Goal: Information Seeking & Learning: Understand process/instructions

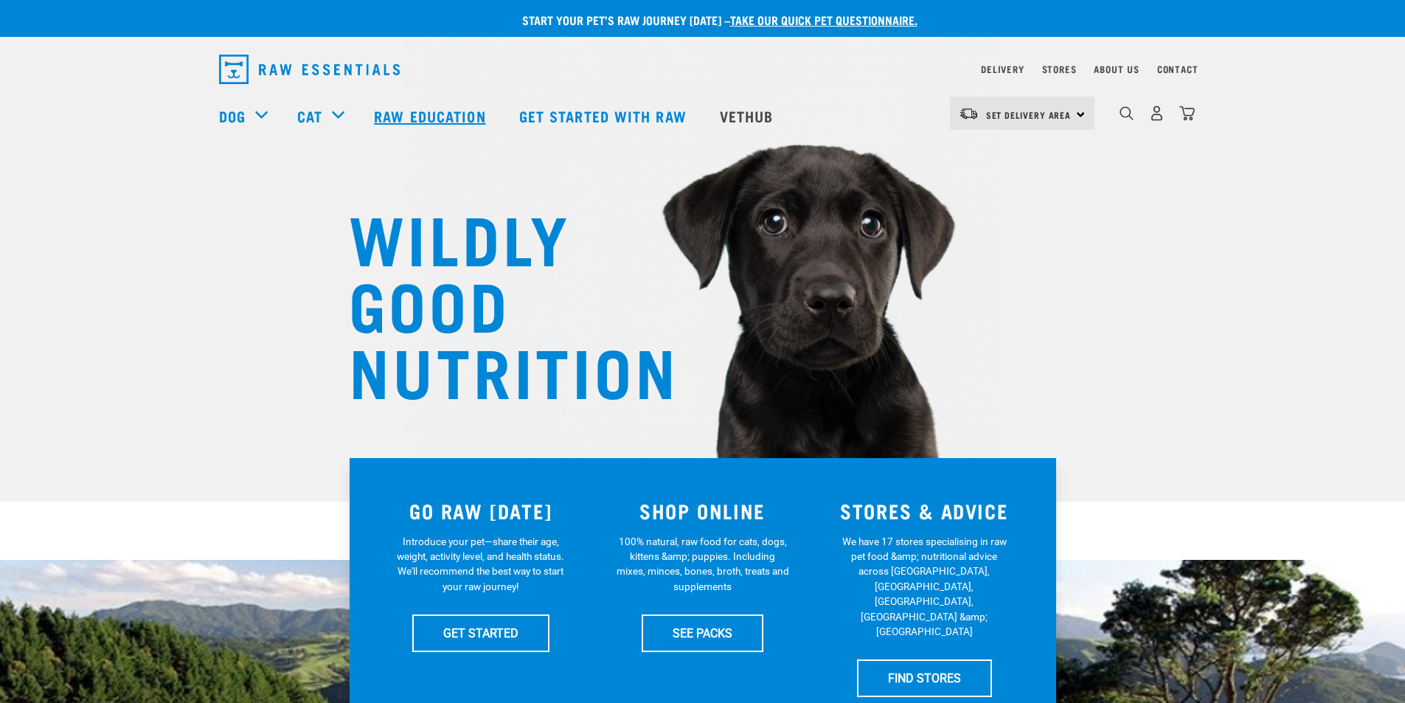
click at [429, 111] on link "Raw Education" at bounding box center [431, 115] width 145 height 59
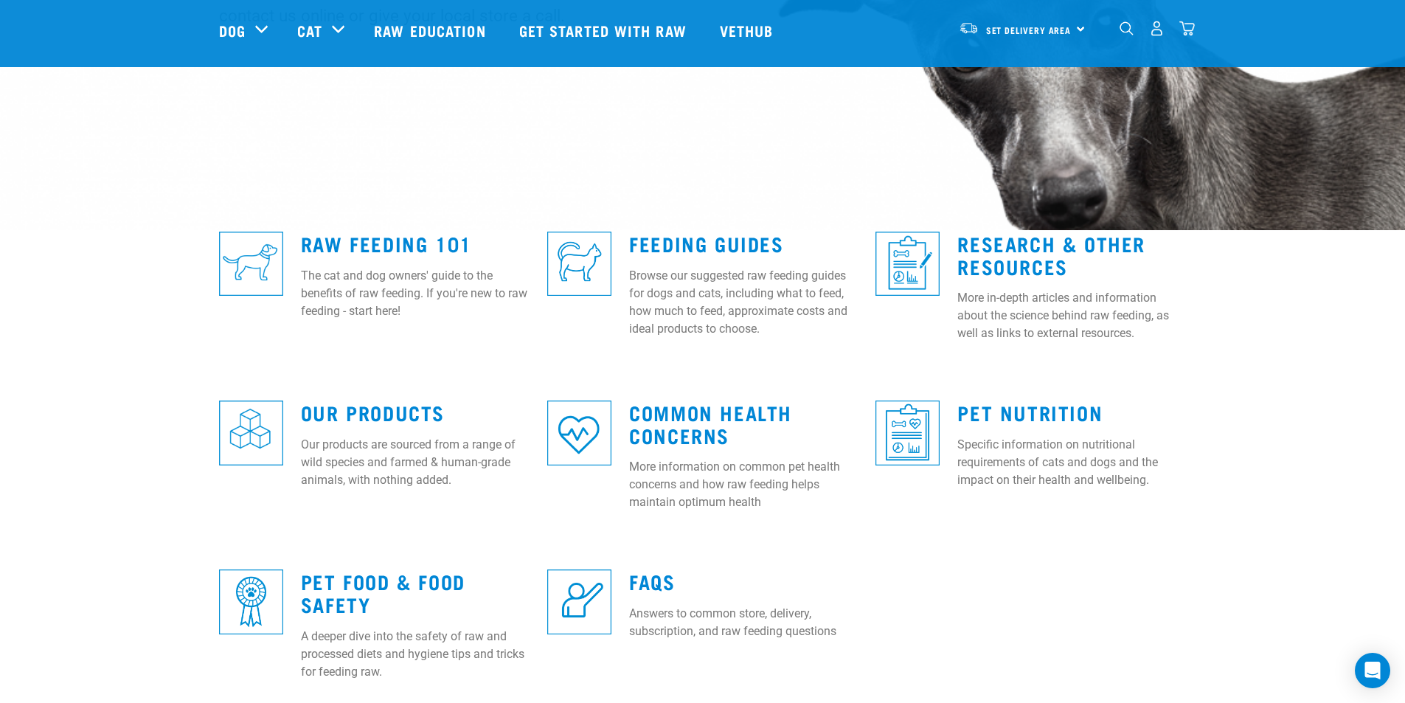
scroll to position [295, 0]
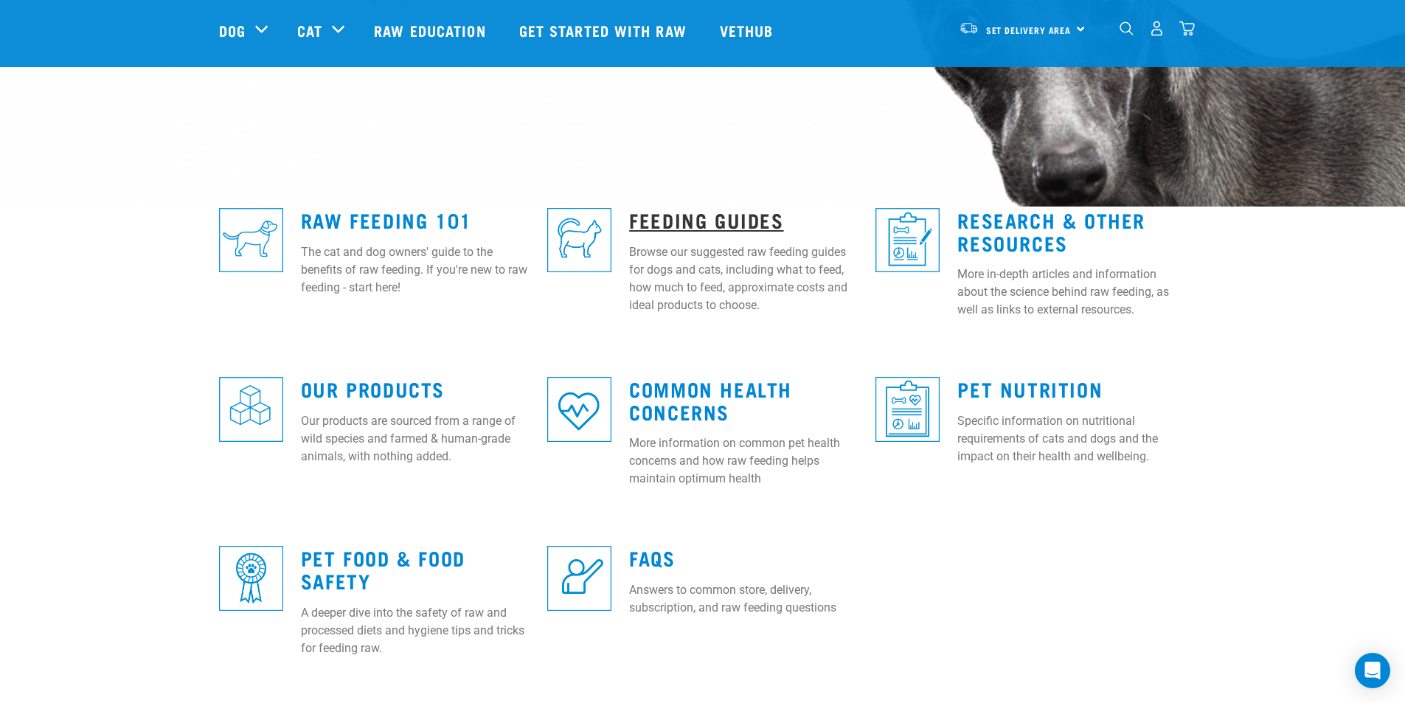
click at [649, 217] on link "Feeding Guides" at bounding box center [706, 219] width 154 height 11
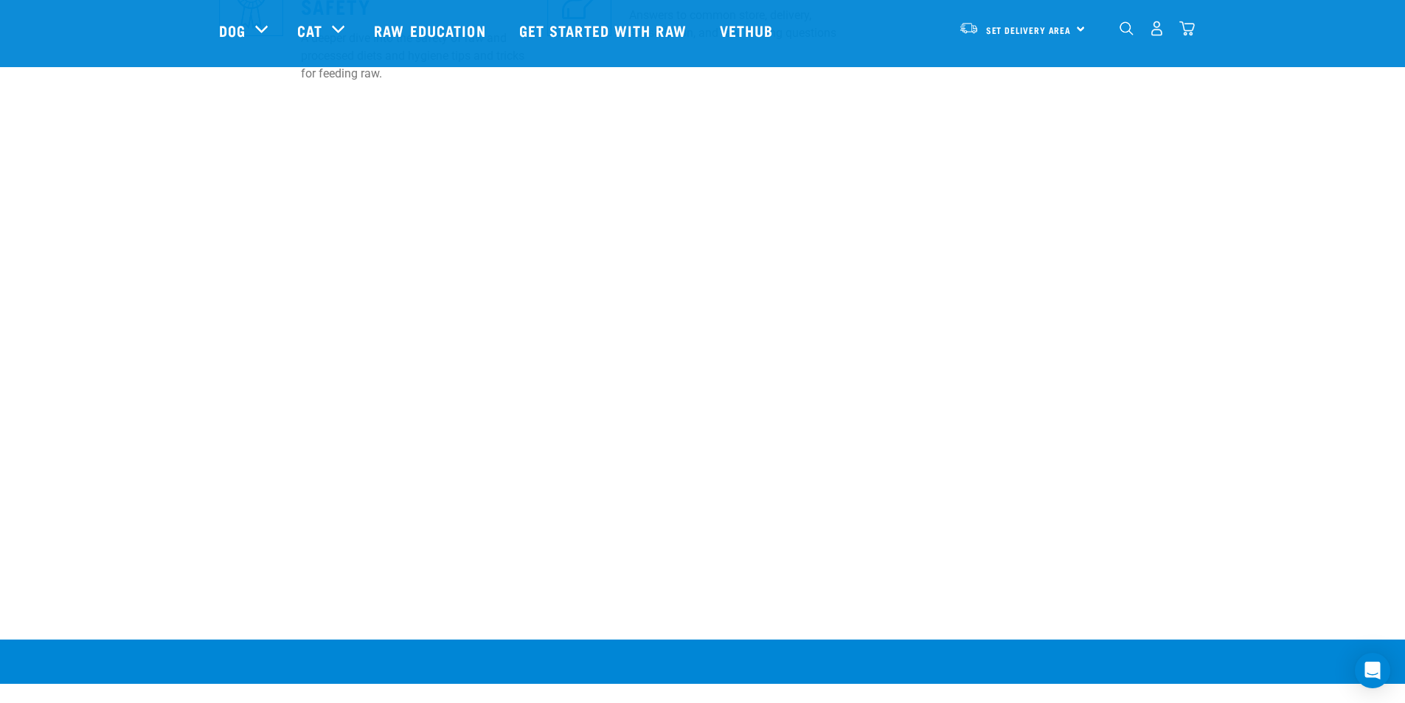
scroll to position [811, 0]
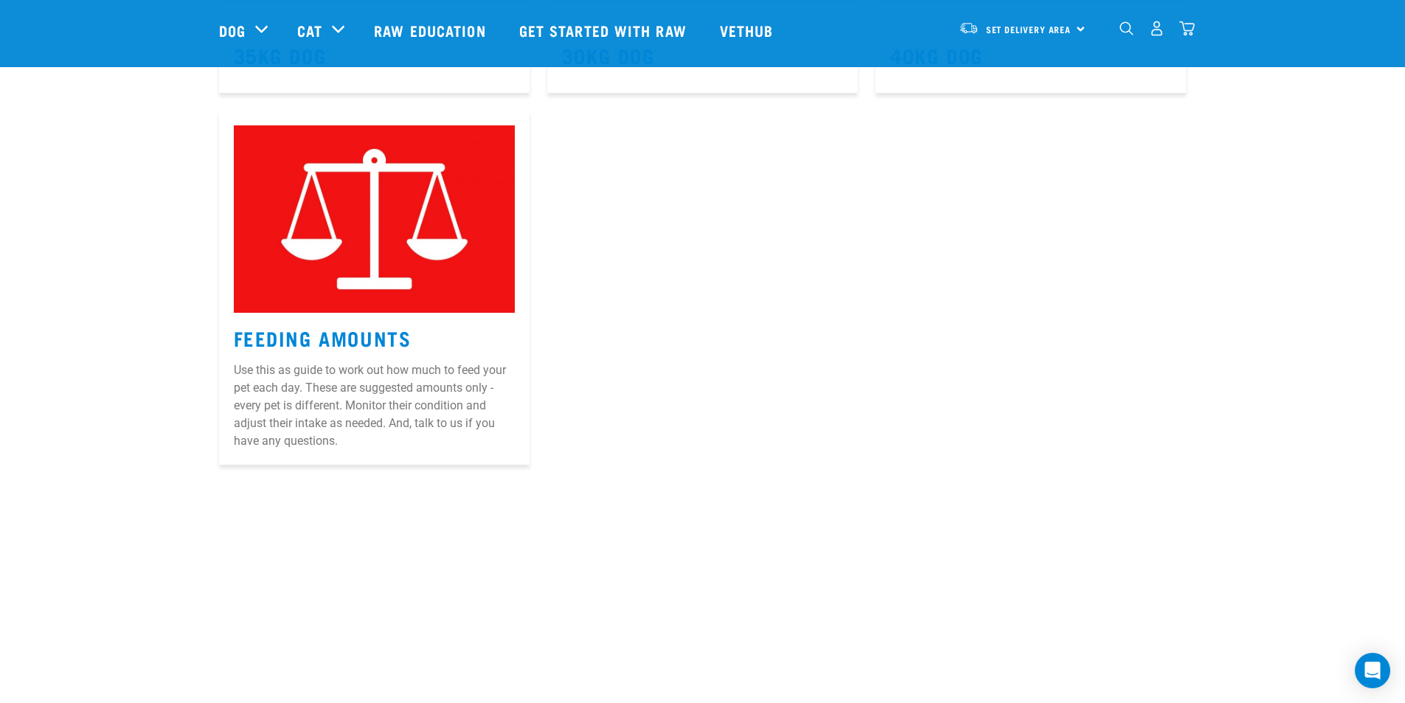
scroll to position [1106, 0]
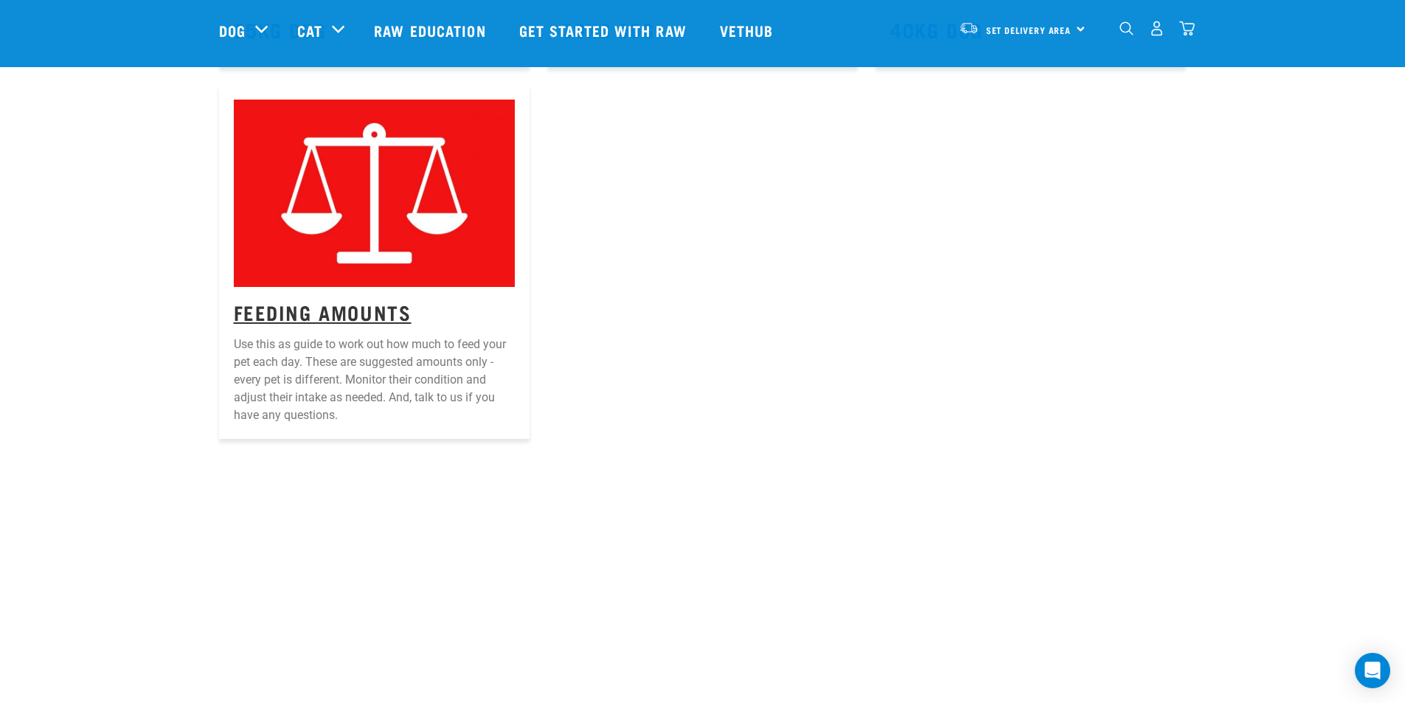
click at [311, 317] on link "Feeding Amounts" at bounding box center [323, 311] width 178 height 11
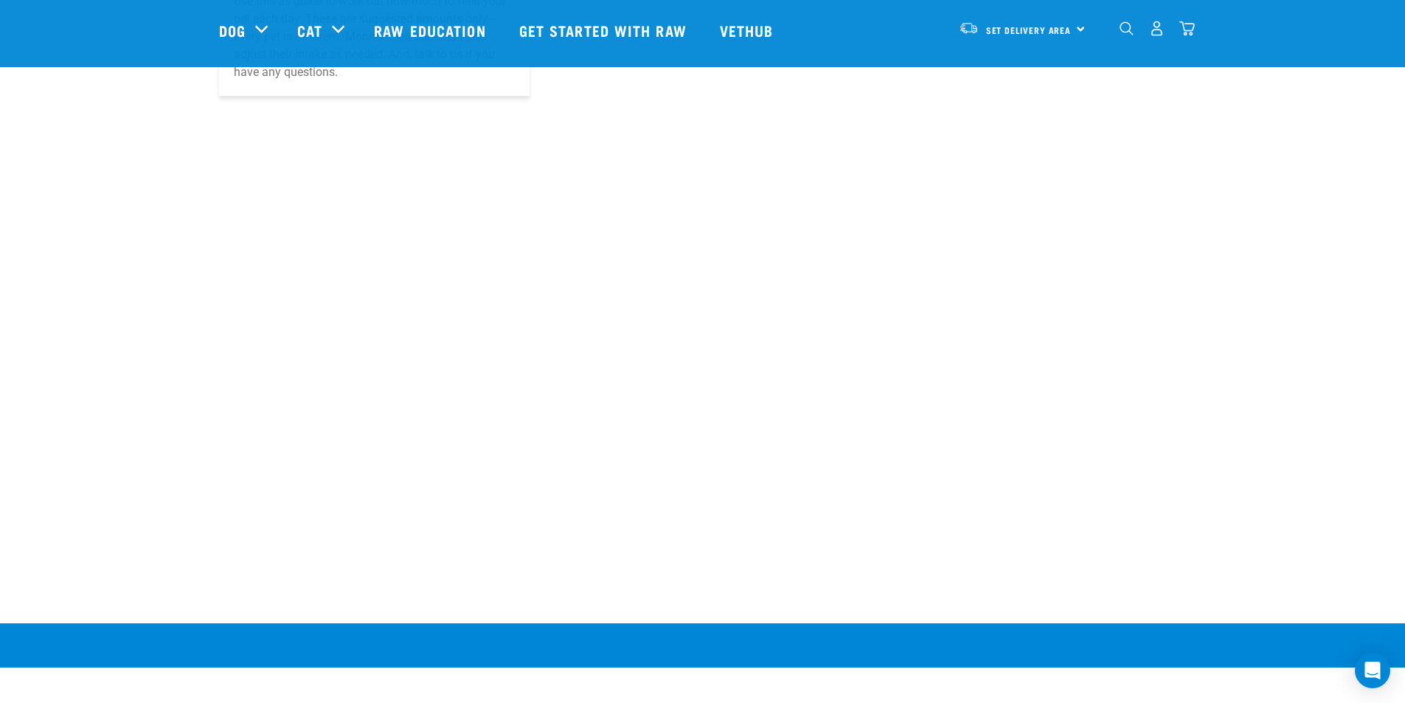
scroll to position [1475, 0]
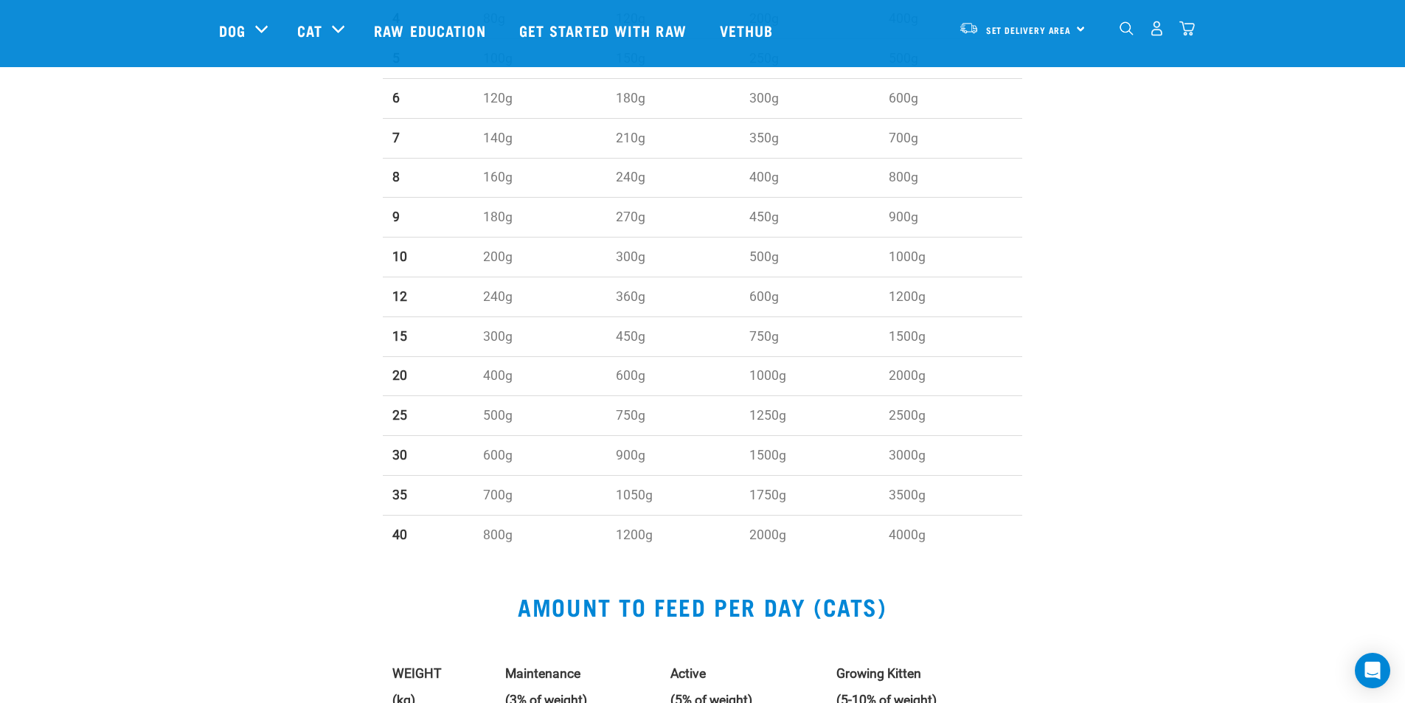
scroll to position [811, 0]
